Goal: Task Accomplishment & Management: Complete application form

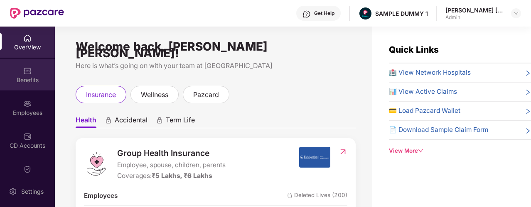
click at [38, 84] on div "Benefits" at bounding box center [27, 74] width 55 height 31
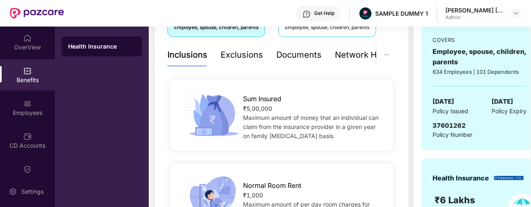
scroll to position [42, 0]
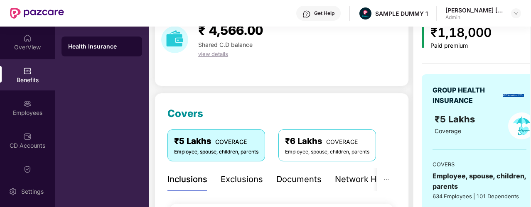
click at [242, 176] on div "Exclusions" at bounding box center [242, 179] width 42 height 13
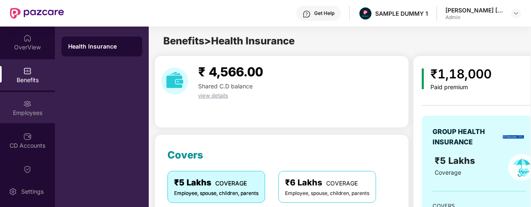
click at [44, 107] on div "Employees" at bounding box center [27, 107] width 55 height 31
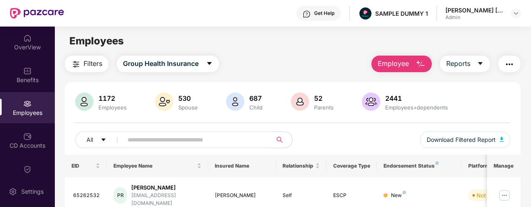
click at [388, 64] on span "Employee" at bounding box center [393, 64] width 31 height 10
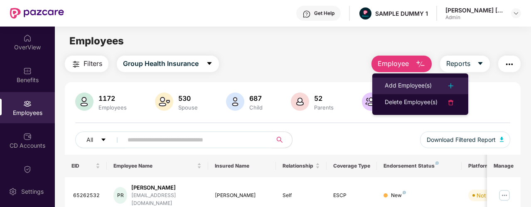
click at [382, 86] on li "Add Employee(s)" at bounding box center [420, 86] width 96 height 17
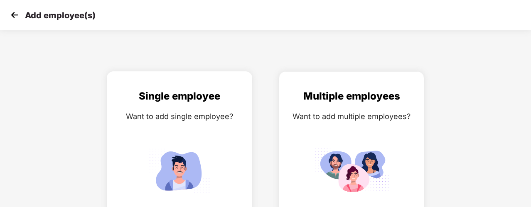
click at [232, 114] on div "Want to add single employee?" at bounding box center [180, 117] width 128 height 12
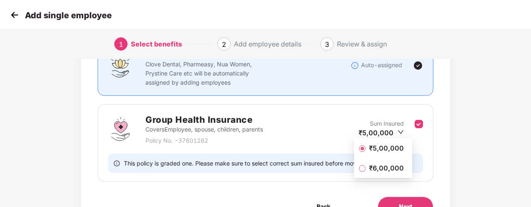
scroll to position [125, 0]
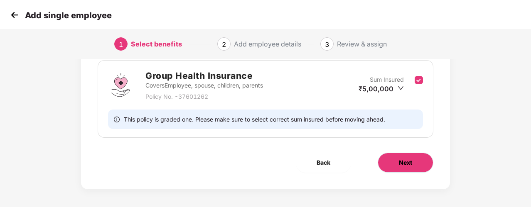
click at [383, 156] on button "Next" at bounding box center [406, 163] width 56 height 20
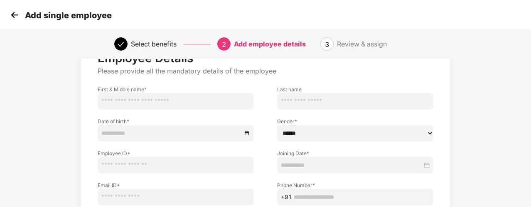
scroll to position [42, 0]
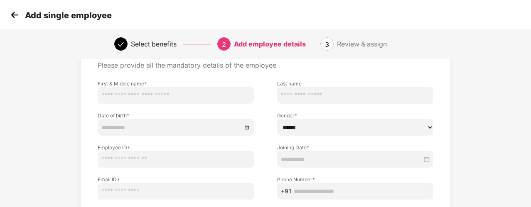
click at [13, 21] on img at bounding box center [14, 15] width 12 height 12
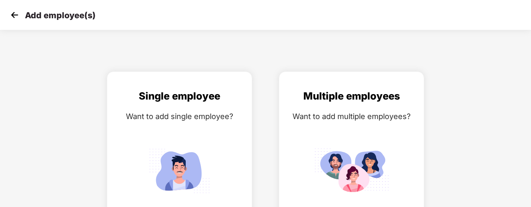
click at [15, 18] on img at bounding box center [14, 15] width 12 height 12
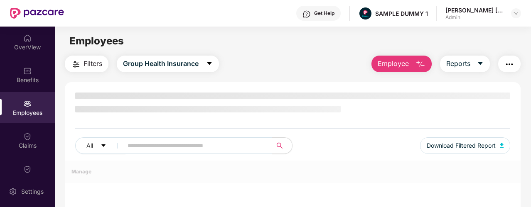
click at [327, 18] on div "Get Help" at bounding box center [318, 13] width 44 height 15
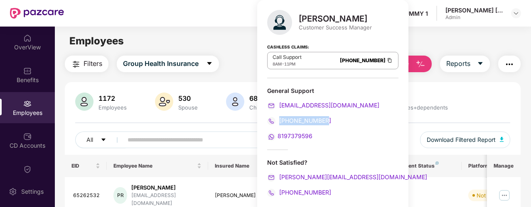
drag, startPoint x: 328, startPoint y: 122, endPoint x: 280, endPoint y: 122, distance: 48.6
click at [280, 122] on div "[PHONE_NUMBER]" at bounding box center [332, 120] width 131 height 9
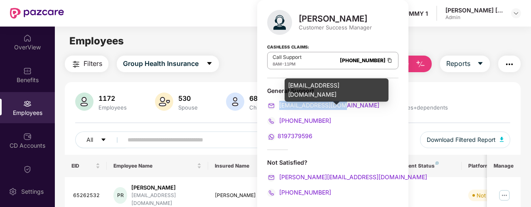
drag, startPoint x: 353, startPoint y: 102, endPoint x: 280, endPoint y: 104, distance: 73.2
click at [280, 104] on div "[EMAIL_ADDRESS][DOMAIN_NAME]" at bounding box center [332, 105] width 131 height 9
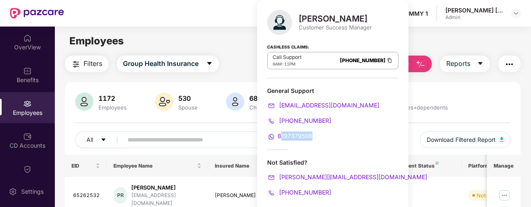
drag, startPoint x: 310, startPoint y: 135, endPoint x: 280, endPoint y: 137, distance: 29.9
click at [281, 137] on div "8197379596" at bounding box center [332, 136] width 131 height 9
click at [334, 35] on div "[PERSON_NAME] Customer Success Manager Cashless Claims: Call Support 8AM - 11PM…" at bounding box center [332, 107] width 151 height 214
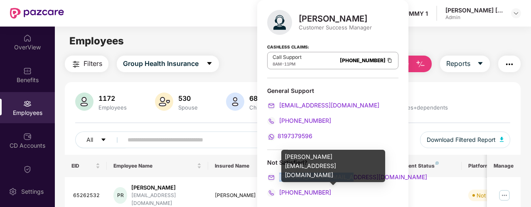
drag, startPoint x: 354, startPoint y: 177, endPoint x: 281, endPoint y: 177, distance: 73.1
click at [281, 177] on div "[PERSON_NAME][EMAIL_ADDRESS][DOMAIN_NAME]" at bounding box center [332, 177] width 131 height 9
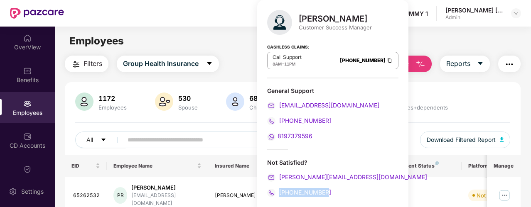
drag, startPoint x: 331, startPoint y: 192, endPoint x: 281, endPoint y: 192, distance: 50.3
click at [281, 192] on div "[PHONE_NUMBER]" at bounding box center [332, 192] width 131 height 9
click at [352, 19] on div "[PERSON_NAME]" at bounding box center [335, 19] width 73 height 10
click at [247, 49] on main "Employees Filters Group Health Insurance Employee Reports 1172 Employees 530 Sp…" at bounding box center [293, 130] width 476 height 207
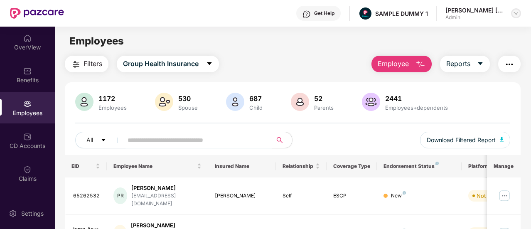
click at [519, 14] on img at bounding box center [516, 13] width 7 height 7
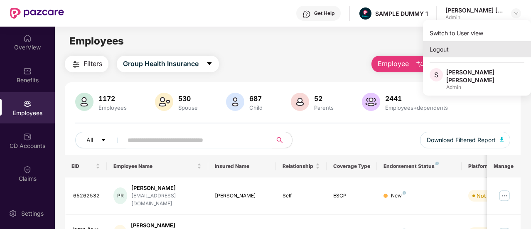
click at [484, 46] on div "Logout" at bounding box center [477, 49] width 108 height 16
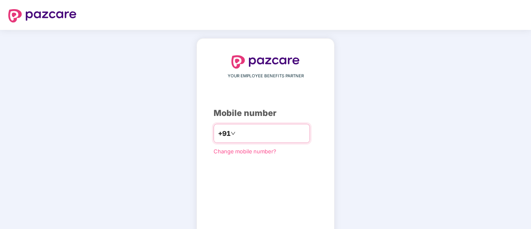
click at [280, 137] on input "number" at bounding box center [271, 133] width 68 height 13
type input "**********"
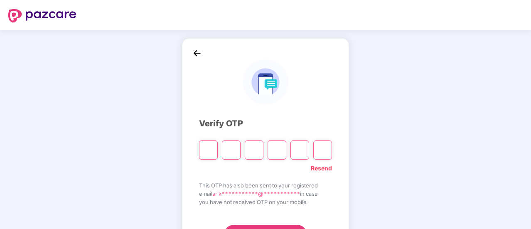
type input "*"
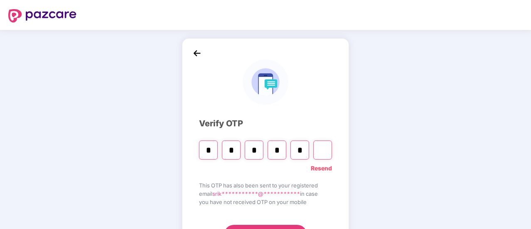
type input "*"
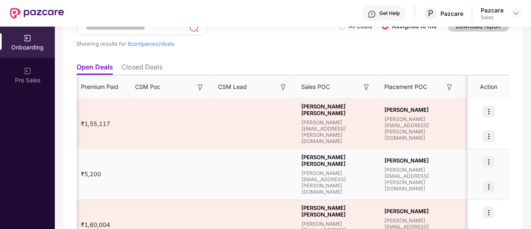
scroll to position [0, 664]
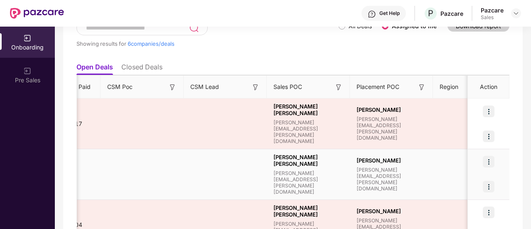
click at [480, 182] on div at bounding box center [489, 186] width 42 height 25
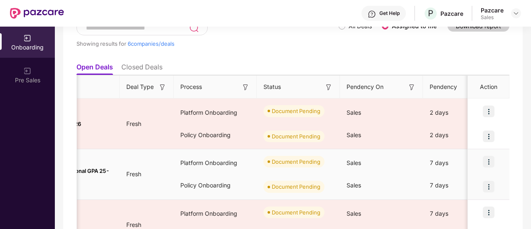
scroll to position [0, 95]
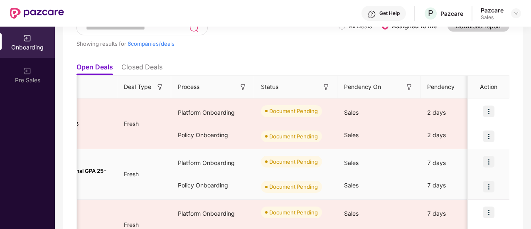
click at [490, 160] on img at bounding box center [489, 162] width 12 height 12
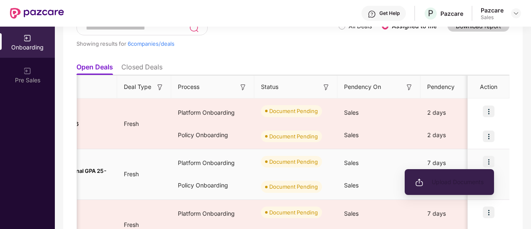
click at [456, 180] on span "Upload Documents" at bounding box center [449, 181] width 69 height 9
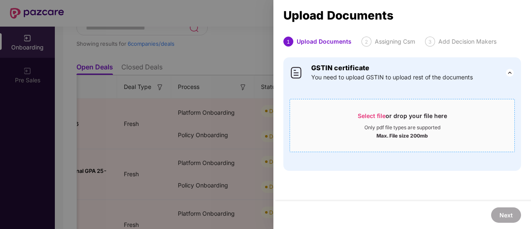
click at [352, 109] on span "Select file or drop your file here Only pdf file types are supported Max. File …" at bounding box center [402, 126] width 224 height 40
click at [231, 64] on div at bounding box center [265, 114] width 531 height 229
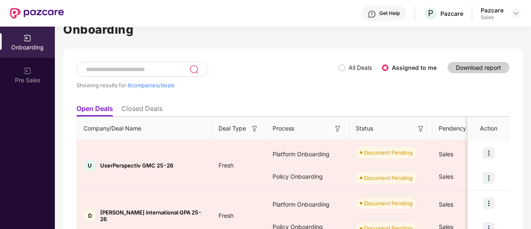
scroll to position [159, 0]
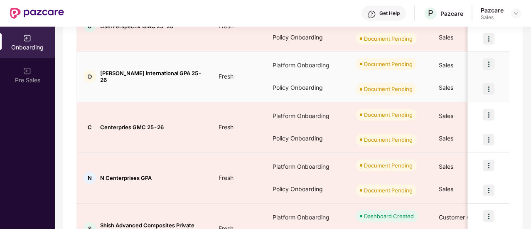
click at [486, 65] on img at bounding box center [489, 64] width 12 height 12
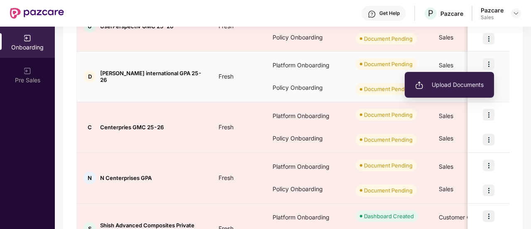
click at [474, 79] on li "Upload Documents" at bounding box center [449, 84] width 89 height 17
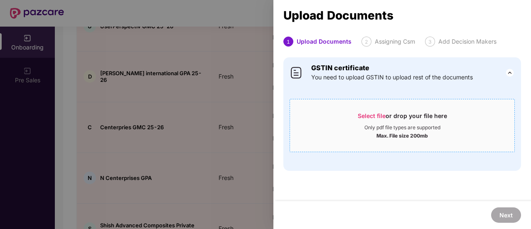
click at [382, 103] on div "Select file or drop your file here Only pdf file types are supported Max. File …" at bounding box center [402, 125] width 225 height 53
click at [382, 114] on span "Select file" at bounding box center [372, 115] width 28 height 7
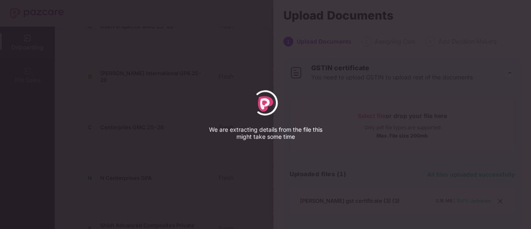
select select "*****"
select select "******"
select select "**********"
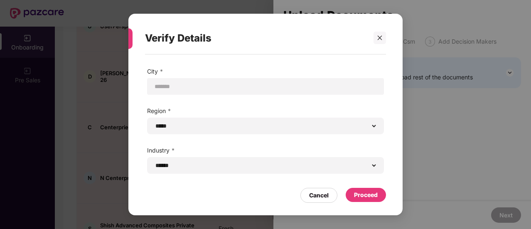
scroll to position [73, 0]
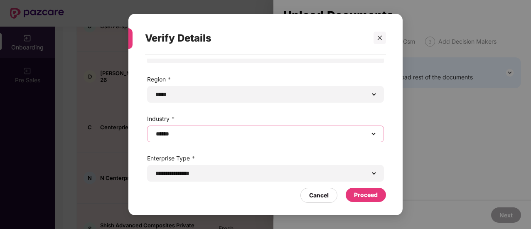
click at [182, 134] on select "**********" at bounding box center [265, 133] width 223 height 7
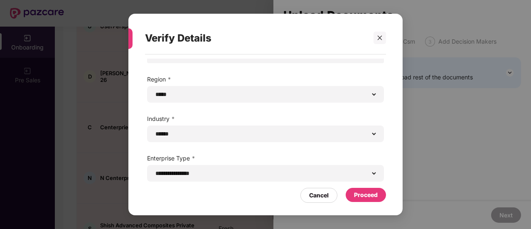
click at [126, 126] on div "**********" at bounding box center [265, 114] width 531 height 229
click at [374, 195] on div "Proceed" at bounding box center [366, 194] width 24 height 9
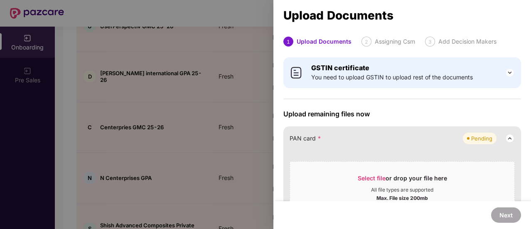
scroll to position [125, 0]
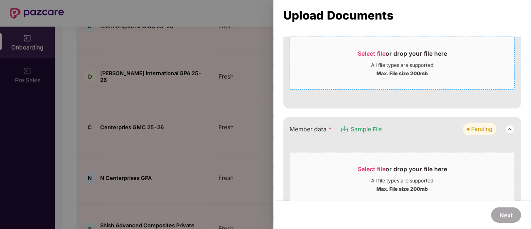
click at [368, 84] on div "Select file or drop your file here All file types are supported Max. File size …" at bounding box center [402, 63] width 225 height 53
click at [362, 57] on div "Select file or drop your file here" at bounding box center [402, 55] width 89 height 12
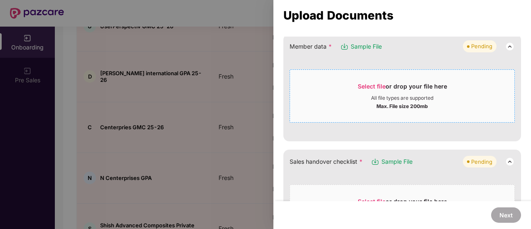
click at [389, 87] on div "Select file or drop your file here" at bounding box center [402, 88] width 89 height 12
click at [374, 72] on div "Select file or drop your file here All file types are supported Max. File size …" at bounding box center [402, 95] width 225 height 53
click at [361, 77] on span "Select file or drop your file here All file types are supported Max. File size …" at bounding box center [402, 96] width 224 height 40
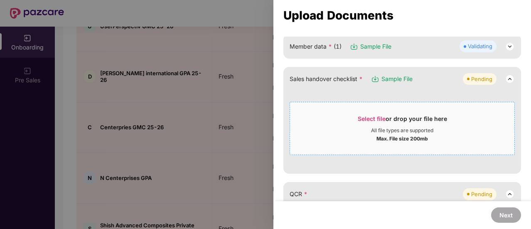
click at [384, 115] on span "Select file" at bounding box center [372, 118] width 28 height 7
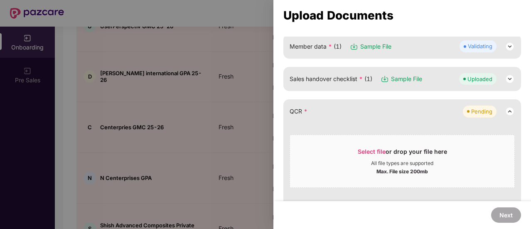
scroll to position [208, 0]
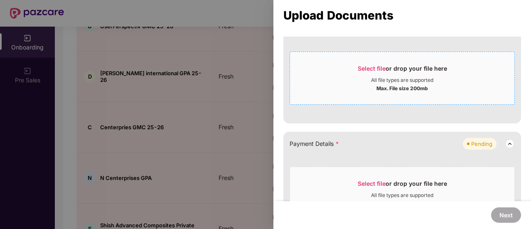
click at [385, 90] on div "Max. File size 200mb" at bounding box center [403, 88] width 52 height 8
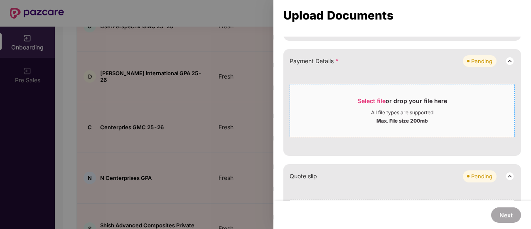
click at [378, 106] on div "Select file or drop your file here" at bounding box center [402, 103] width 89 height 12
click at [389, 107] on div "Select file or drop your file here" at bounding box center [402, 103] width 89 height 12
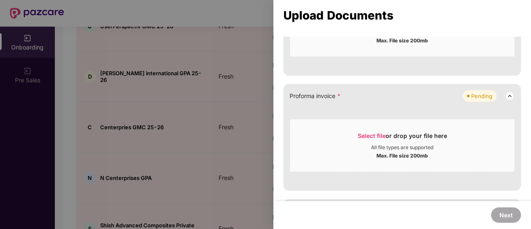
scroll to position [374, 0]
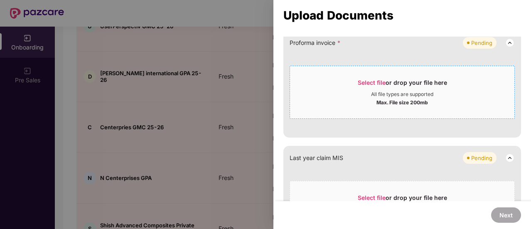
click at [358, 79] on span "Select file" at bounding box center [372, 82] width 28 height 7
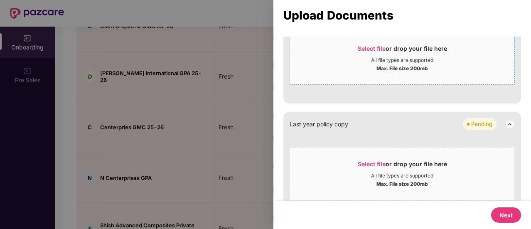
scroll to position [461, 0]
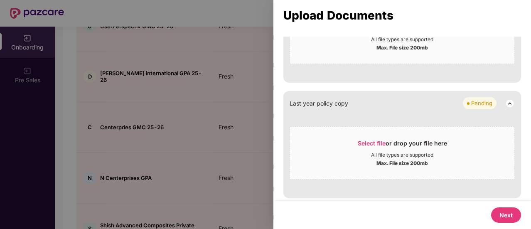
click at [509, 216] on button "Next" at bounding box center [506, 214] width 30 height 15
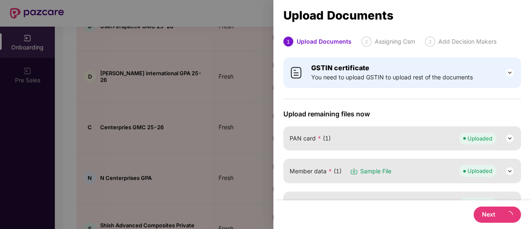
select select "**********"
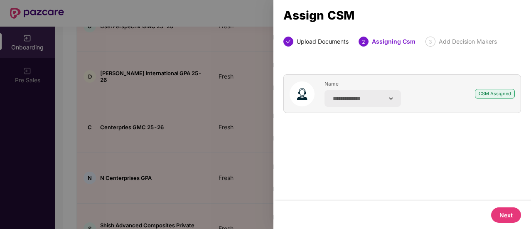
click at [506, 211] on button "Next" at bounding box center [506, 214] width 30 height 15
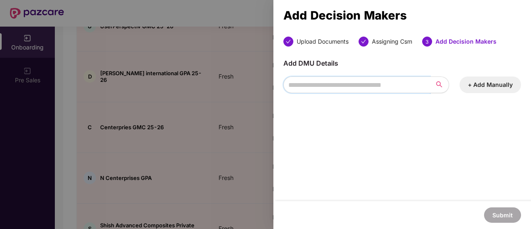
click at [392, 91] on input "search" at bounding box center [356, 84] width 147 height 17
click at [477, 89] on button "+ Add Manually" at bounding box center [491, 84] width 62 height 17
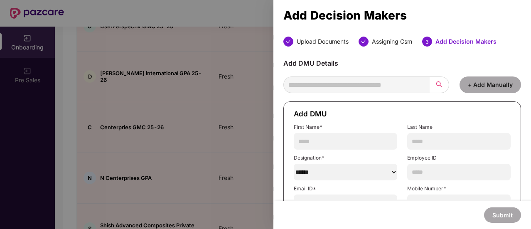
click at [348, 150] on form "Add DMU First Name* Last Name Designation* ****** Employee ID Email ID* Mobile …" at bounding box center [402, 170] width 238 height 139
click at [345, 143] on input "text" at bounding box center [345, 141] width 103 height 17
type input "*"
type input "********"
type input "*"
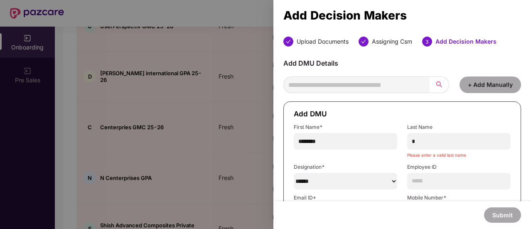
click at [329, 170] on div "Designation* ******" at bounding box center [345, 177] width 103 height 26
select select "***"
click at [294, 173] on select "******" at bounding box center [345, 181] width 103 height 17
click at [384, 193] on form "Add DMU First Name* ******** Last Name * Please enter a valid last name Designa…" at bounding box center [402, 175] width 238 height 148
click at [384, 189] on select "******" at bounding box center [345, 181] width 103 height 17
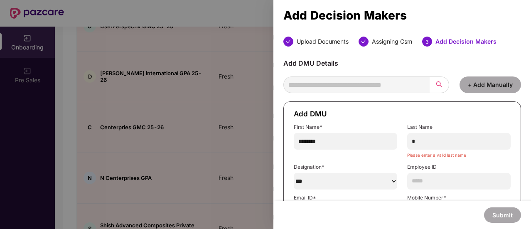
click at [384, 180] on select "******" at bounding box center [345, 181] width 103 height 17
click at [413, 176] on input "text" at bounding box center [458, 181] width 103 height 17
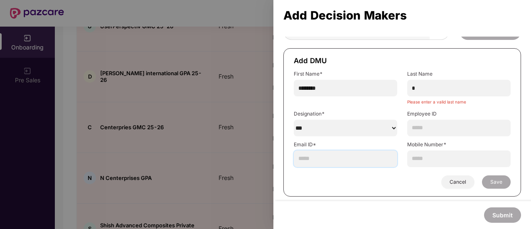
click at [372, 153] on input "text" at bounding box center [345, 158] width 103 height 17
paste input "**********"
type input "**********"
click at [410, 160] on input "text" at bounding box center [458, 158] width 103 height 17
click at [425, 96] on input "*" at bounding box center [458, 88] width 103 height 17
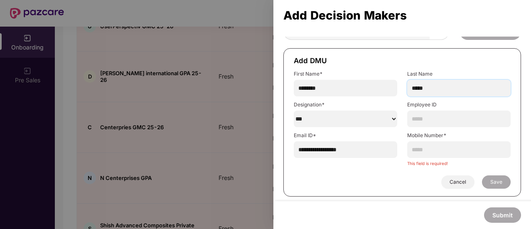
type input "*****"
click at [431, 148] on input "text" at bounding box center [458, 149] width 103 height 17
type input "*"
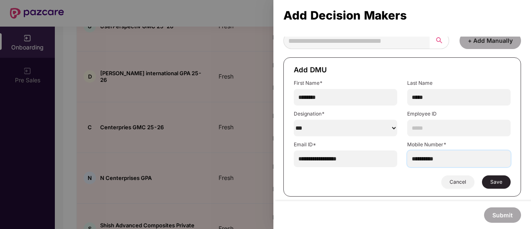
type input "**********"
click at [503, 182] on button "Save" at bounding box center [496, 181] width 29 height 13
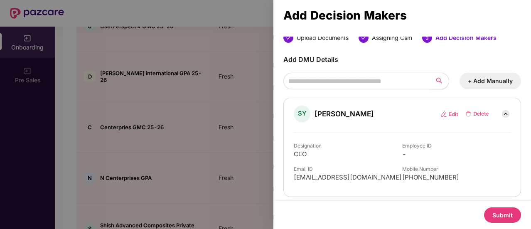
click at [506, 212] on button "Submit" at bounding box center [502, 214] width 37 height 15
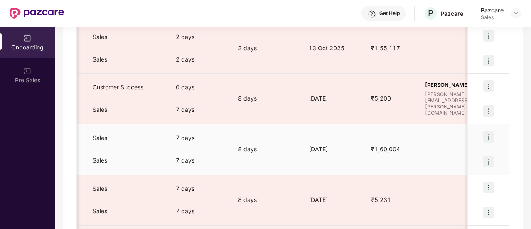
scroll to position [0, 344]
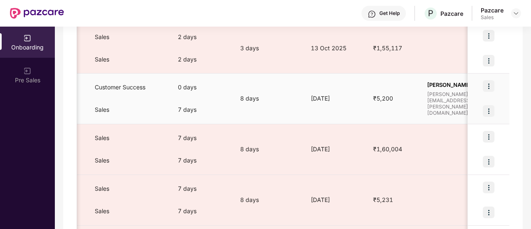
click at [488, 115] on img at bounding box center [489, 111] width 12 height 12
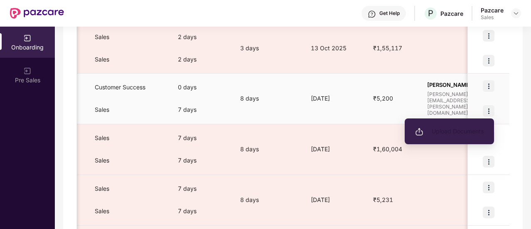
click at [462, 136] on li "Upload Documents" at bounding box center [449, 131] width 89 height 17
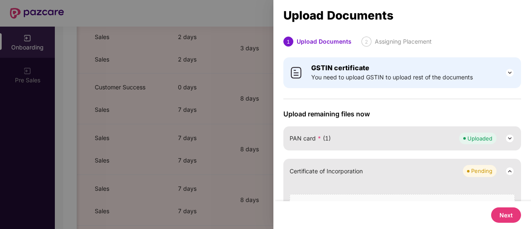
scroll to position [216, 0]
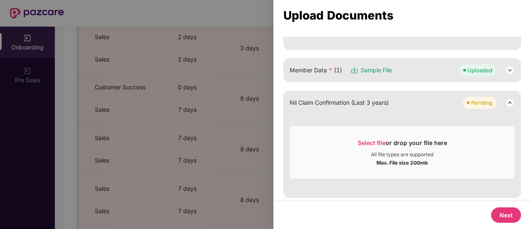
click at [496, 212] on button "Next" at bounding box center [506, 214] width 30 height 15
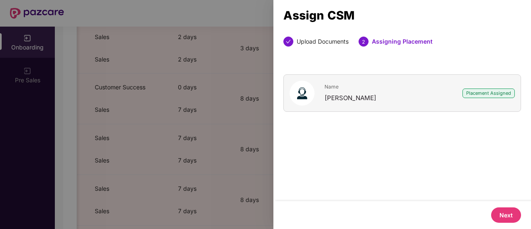
click at [496, 212] on button "Next" at bounding box center [506, 214] width 30 height 15
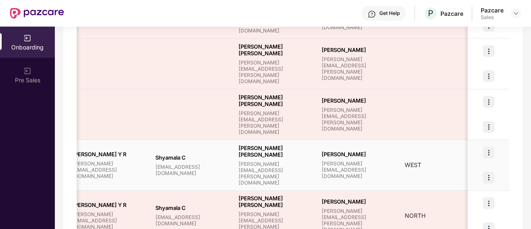
scroll to position [0, 804]
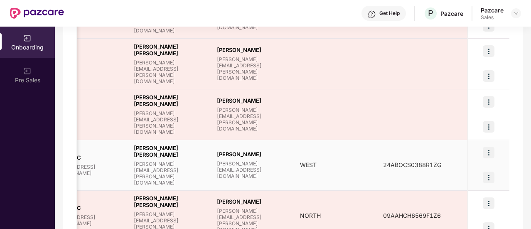
click at [479, 176] on div at bounding box center [489, 177] width 42 height 25
click at [490, 178] on img at bounding box center [489, 178] width 12 height 12
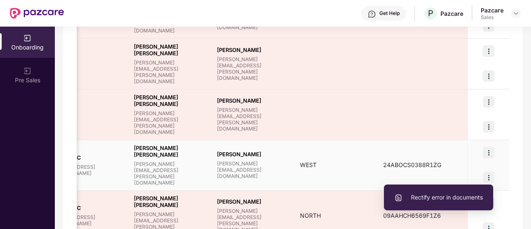
click at [457, 194] on span "Rectify error in documents" at bounding box center [438, 197] width 89 height 9
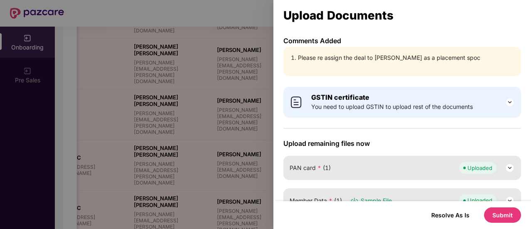
click at [158, 121] on div at bounding box center [265, 114] width 531 height 229
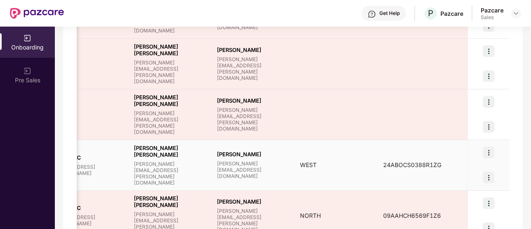
click at [491, 179] on img at bounding box center [489, 178] width 12 height 12
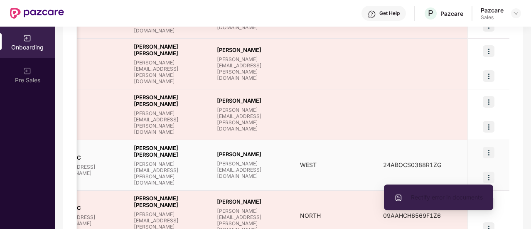
click at [452, 197] on span "Rectify error in documents" at bounding box center [438, 197] width 89 height 9
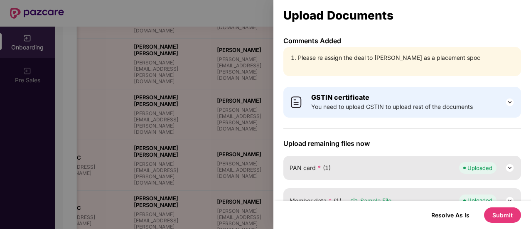
scroll to position [80, 0]
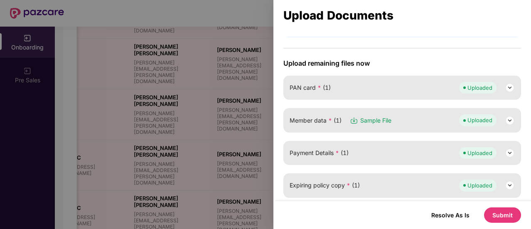
click at [488, 215] on button "Submit" at bounding box center [502, 214] width 37 height 15
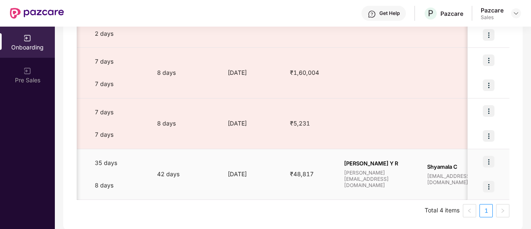
scroll to position [0, 429]
click at [489, 190] on img at bounding box center [489, 187] width 12 height 12
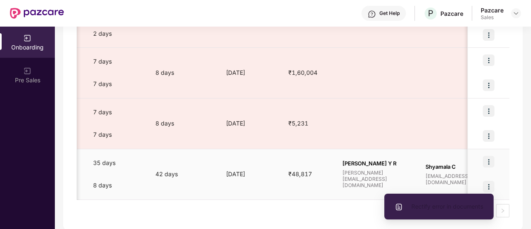
click at [463, 206] on span "Rectify error in documents" at bounding box center [439, 206] width 89 height 9
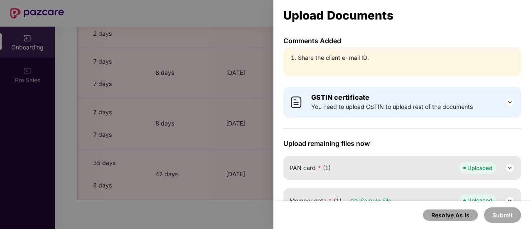
scroll to position [163, 0]
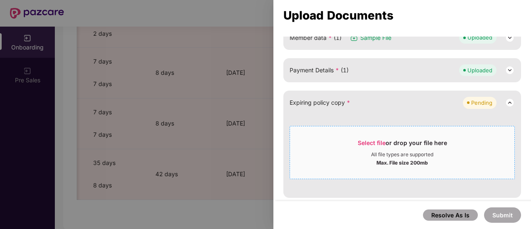
click at [405, 169] on span "Select file or drop your file here All file types are supported Max. File size …" at bounding box center [402, 153] width 224 height 40
click at [143, 120] on div at bounding box center [265, 114] width 531 height 229
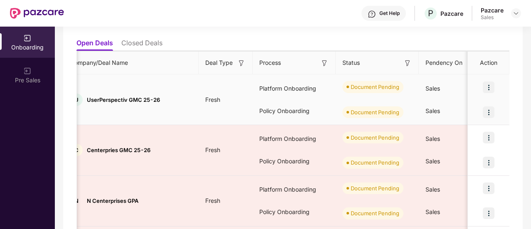
scroll to position [0, 14]
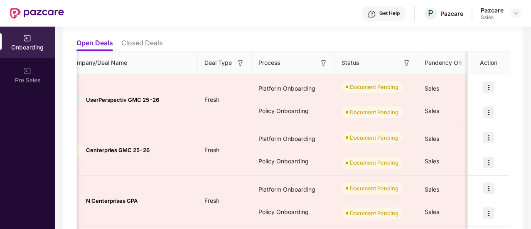
click at [156, 36] on ul "Open Deals Closed Deals" at bounding box center [292, 42] width 433 height 17
click at [154, 41] on li "Closed Deals" at bounding box center [141, 45] width 41 height 12
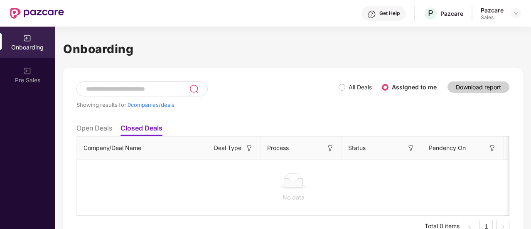
scroll to position [17, 0]
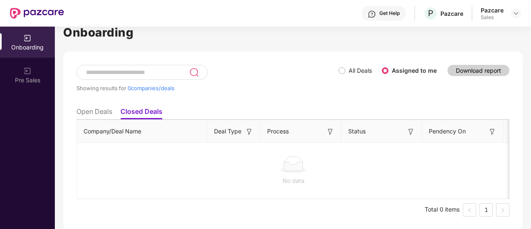
click at [104, 117] on li "Open Deals" at bounding box center [94, 113] width 36 height 12
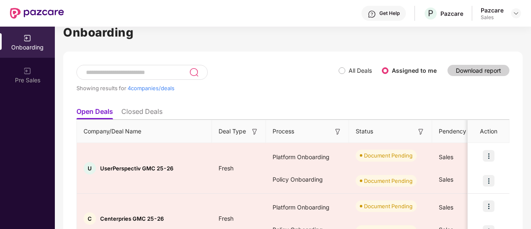
click at [151, 108] on li "Closed Deals" at bounding box center [141, 113] width 41 height 12
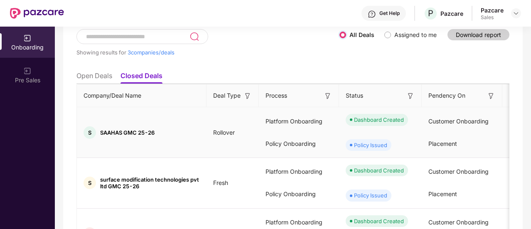
scroll to position [60, 0]
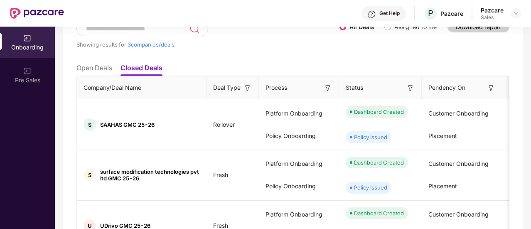
click at [116, 74] on ul "Open Deals Closed Deals" at bounding box center [292, 67] width 433 height 17
click at [112, 70] on li "Open Deals" at bounding box center [94, 70] width 36 height 12
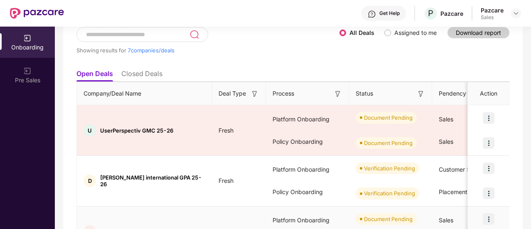
scroll to position [52, 0]
